Goal: Find specific page/section: Find specific page/section

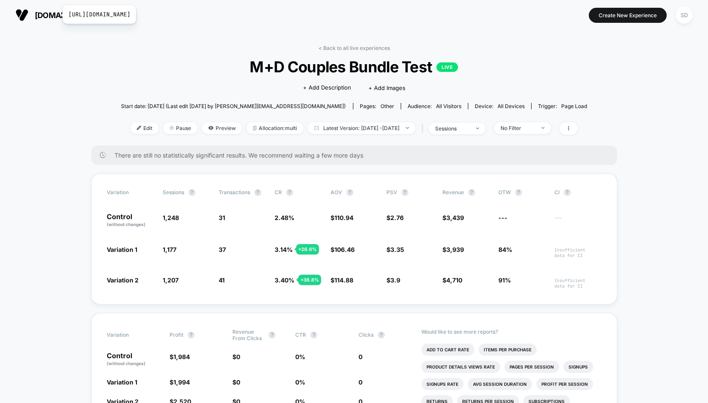
click at [57, 15] on span "[DOMAIN_NAME]" at bounding box center [66, 15] width 62 height 9
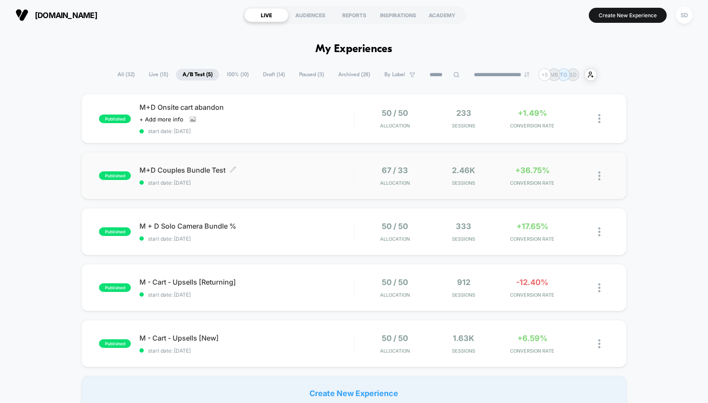
click at [190, 167] on span "M+D Couples Bundle Test Click to edit experience details" at bounding box center [247, 170] width 214 height 9
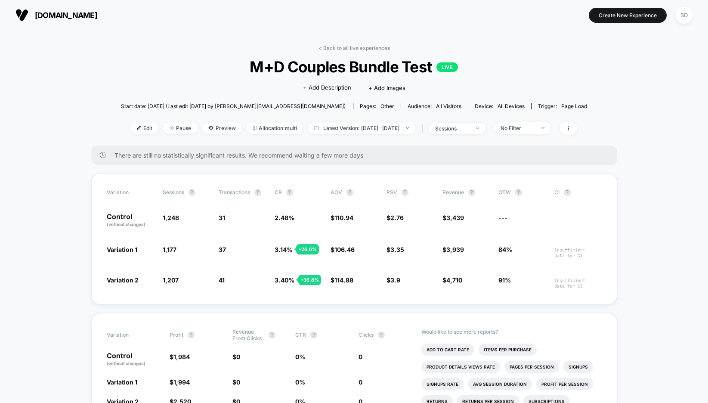
click at [58, 10] on button "[DOMAIN_NAME] [URL][DOMAIN_NAME]" at bounding box center [56, 15] width 87 height 14
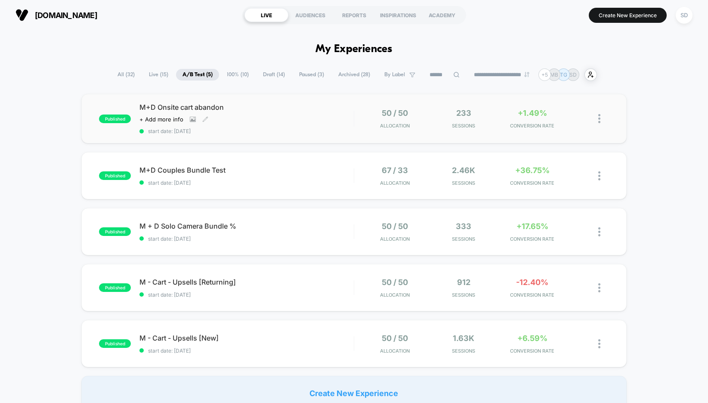
click at [183, 115] on div "M+D Onsite cart abandon Click to view images Click to edit experience details +…" at bounding box center [247, 118] width 214 height 31
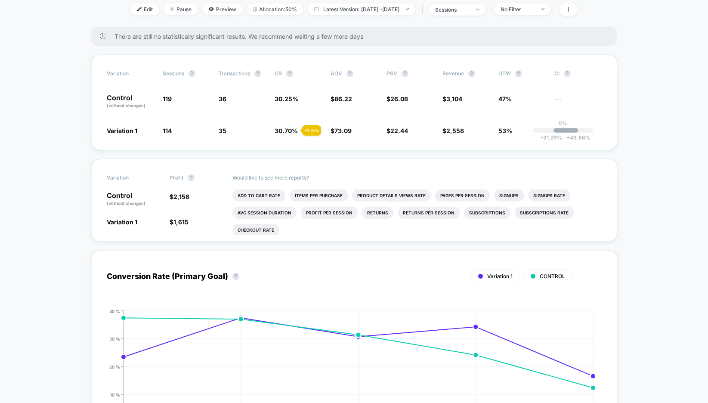
scroll to position [211, 0]
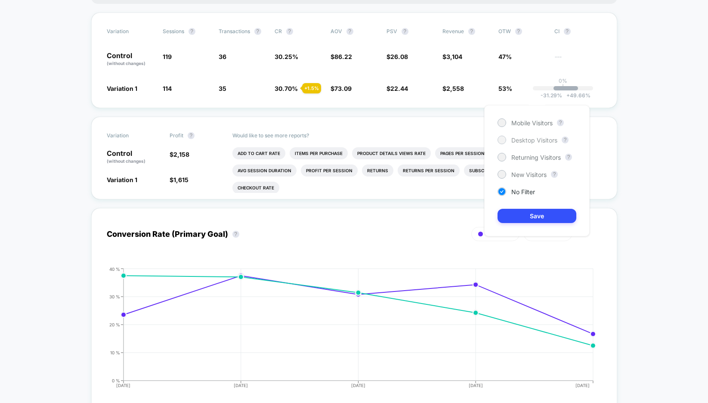
click at [501, 140] on div at bounding box center [502, 140] width 6 height 6
click at [545, 212] on button "Save" at bounding box center [537, 216] width 79 height 14
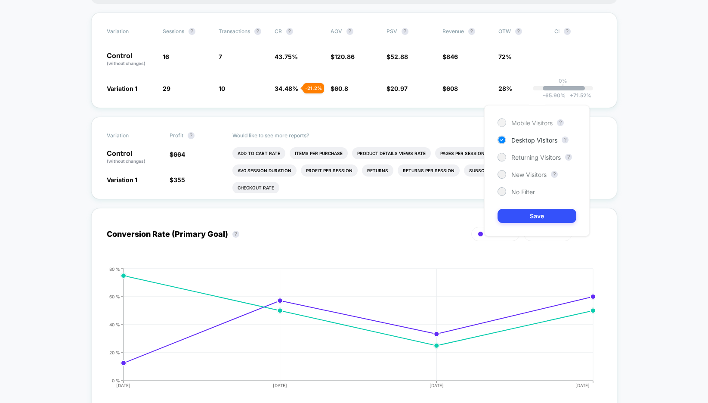
click at [502, 124] on div at bounding box center [502, 122] width 6 height 6
click at [512, 219] on button "Save" at bounding box center [537, 216] width 79 height 14
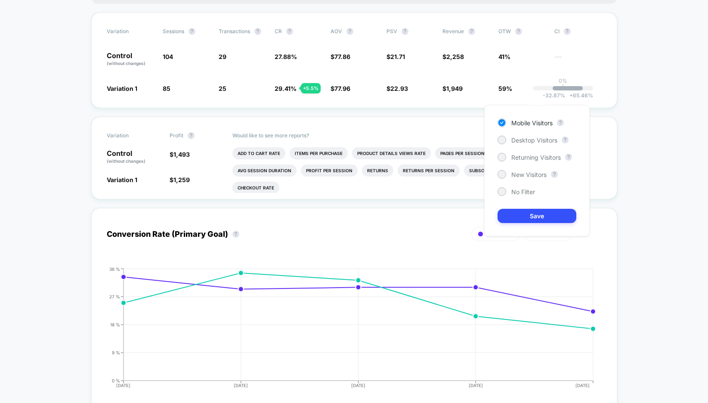
click at [505, 170] on div "Mobile Visitors ? Desktop Visitors ? Returning Visitors ? New Visitors ? No Fil…" at bounding box center [537, 170] width 106 height 131
click at [504, 177] on div at bounding box center [502, 174] width 9 height 9
click at [539, 219] on button "Save" at bounding box center [537, 216] width 79 height 14
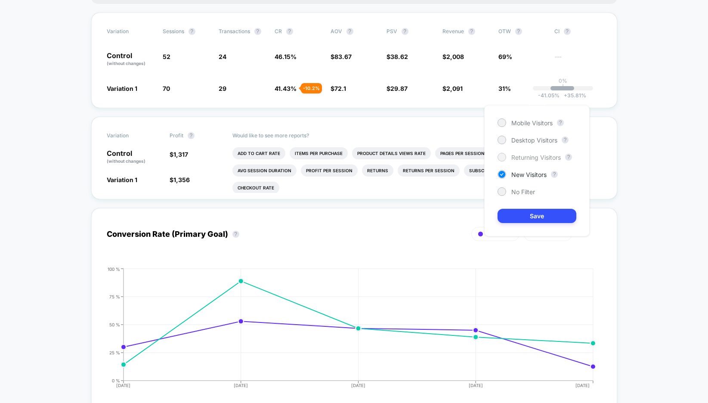
click at [503, 154] on div at bounding box center [502, 157] width 6 height 6
click at [519, 218] on button "Save" at bounding box center [537, 216] width 79 height 14
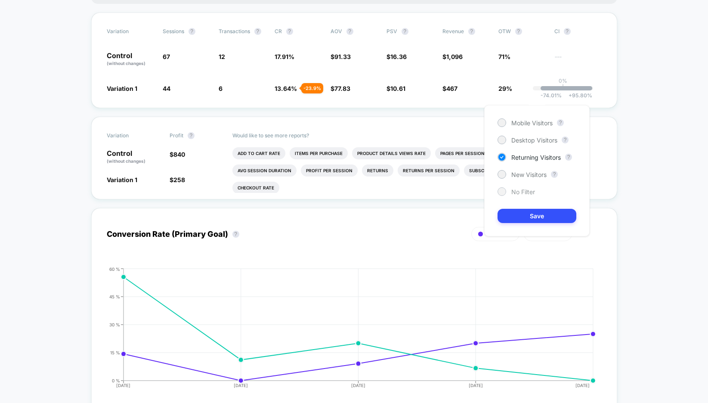
click at [502, 190] on div at bounding box center [502, 191] width 6 height 6
click at [515, 217] on button "Save" at bounding box center [537, 216] width 79 height 14
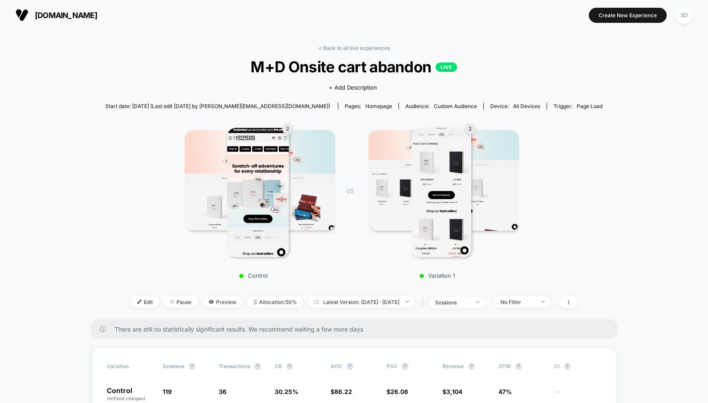
click at [66, 19] on span "[DOMAIN_NAME]" at bounding box center [66, 15] width 62 height 9
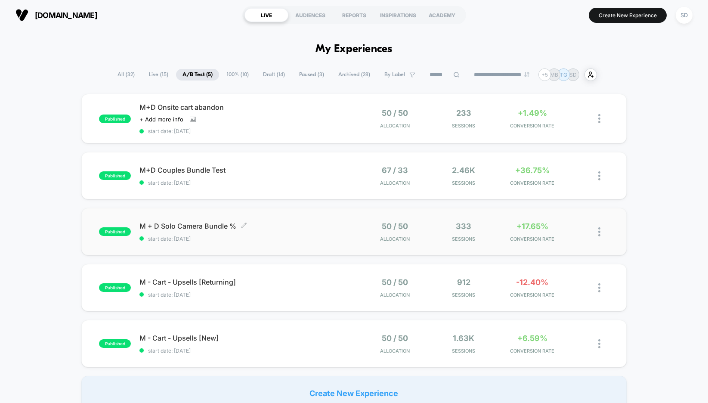
click at [207, 233] on div "M + D Solo Camera Bundle % Click to edit experience details Click to edit exper…" at bounding box center [247, 232] width 214 height 20
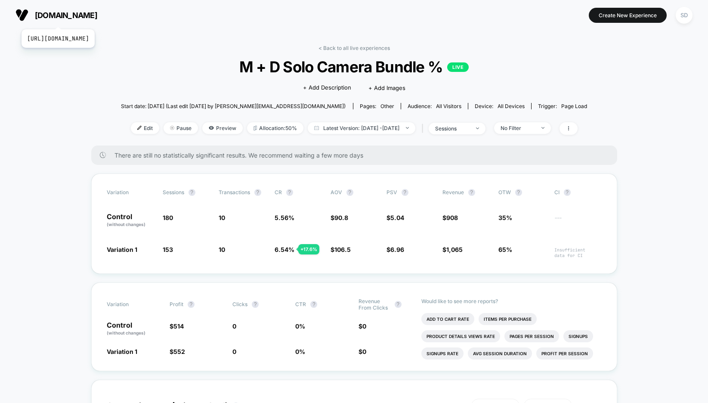
click at [86, 14] on span "[DOMAIN_NAME]" at bounding box center [66, 15] width 62 height 9
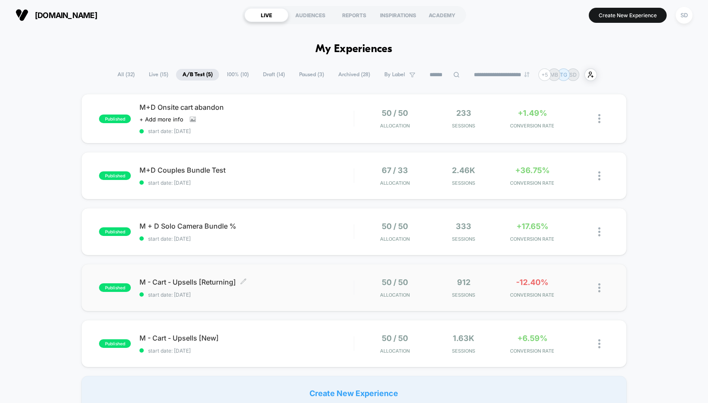
click at [151, 287] on div "M - Cart - Upsells [Returning] Click to edit experience details Click to edit e…" at bounding box center [247, 288] width 214 height 20
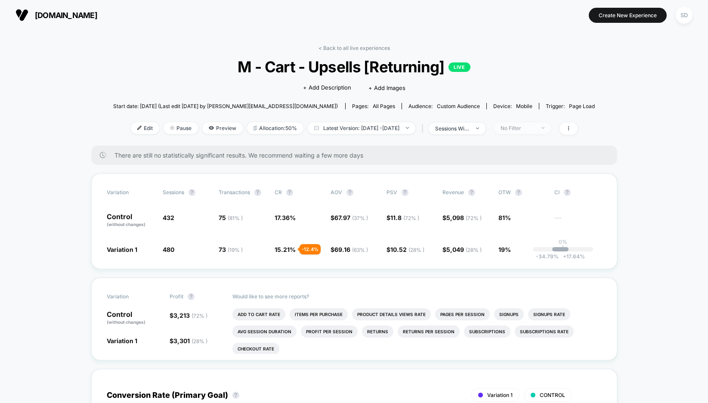
click at [535, 127] on div "No Filter" at bounding box center [518, 128] width 34 height 6
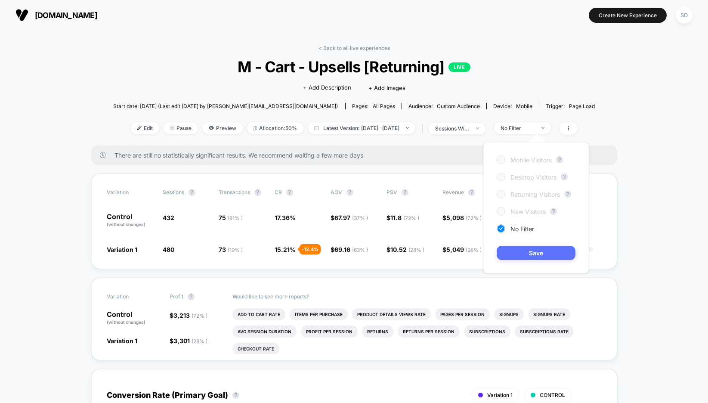
click at [530, 256] on button "Save" at bounding box center [536, 253] width 79 height 14
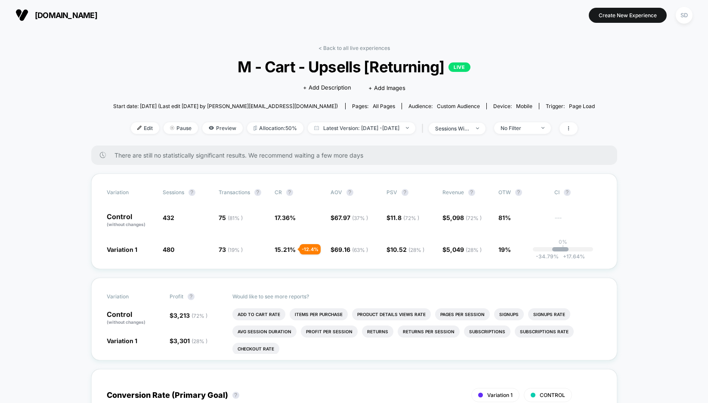
click at [37, 27] on div "[DOMAIN_NAME] [URL][DOMAIN_NAME] Create New Experience SD" at bounding box center [354, 15] width 708 height 30
click at [34, 22] on button "[DOMAIN_NAME] [URL][DOMAIN_NAME]" at bounding box center [56, 15] width 87 height 14
